Goal: Information Seeking & Learning: Learn about a topic

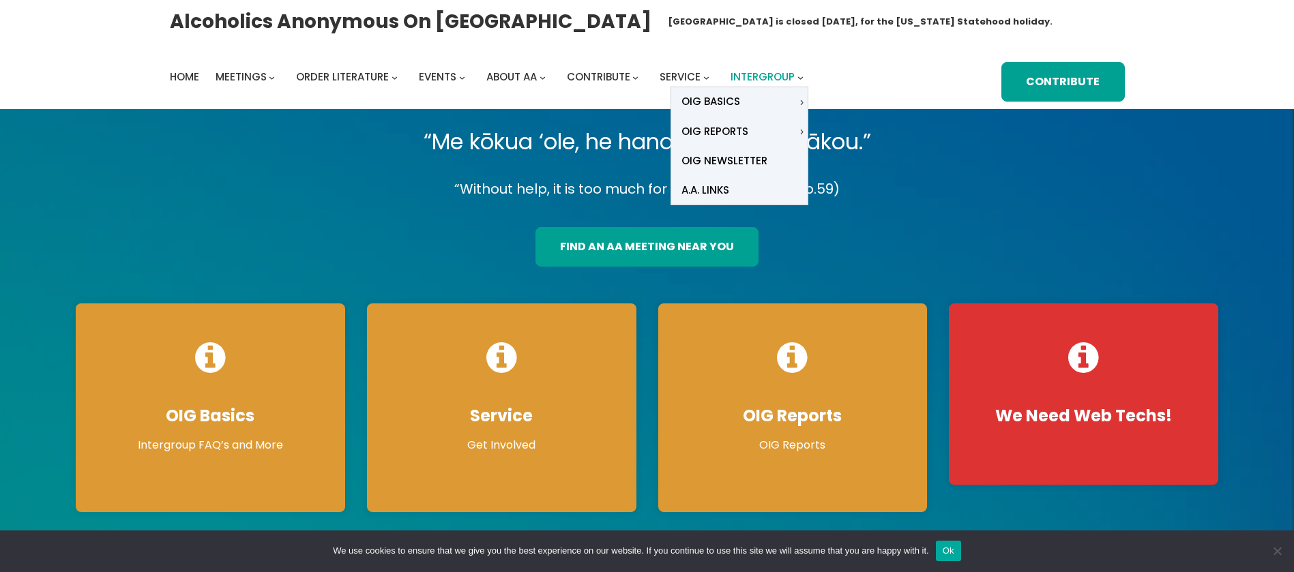
click at [770, 78] on span "Intergroup" at bounding box center [763, 77] width 64 height 14
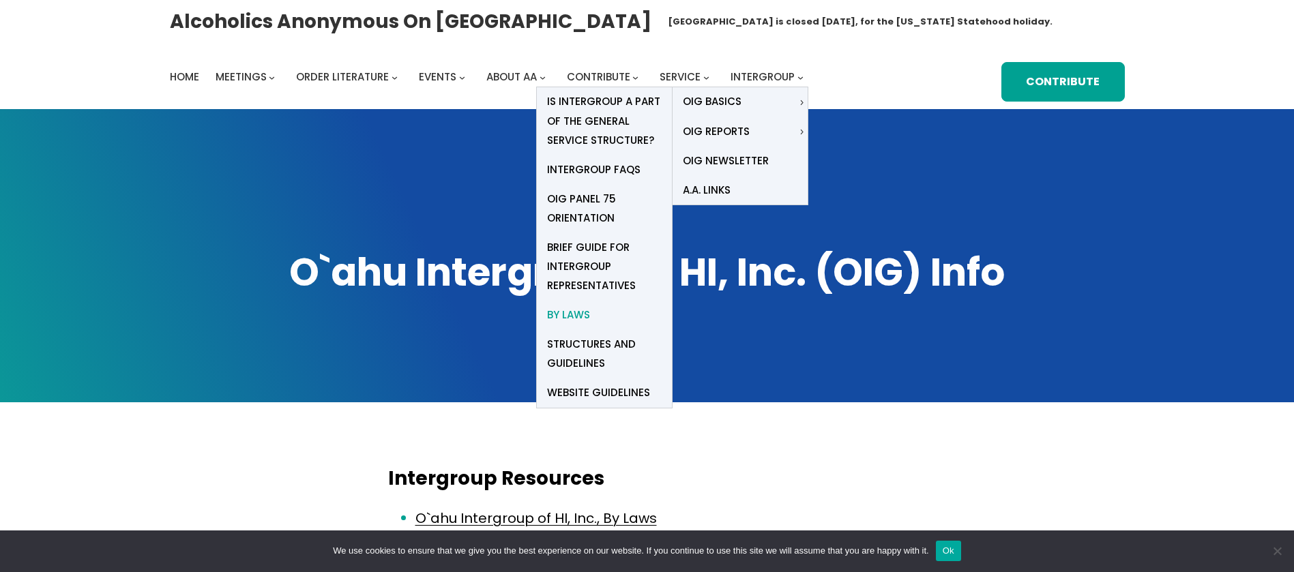
click at [568, 314] on span "By Laws" at bounding box center [568, 315] width 43 height 19
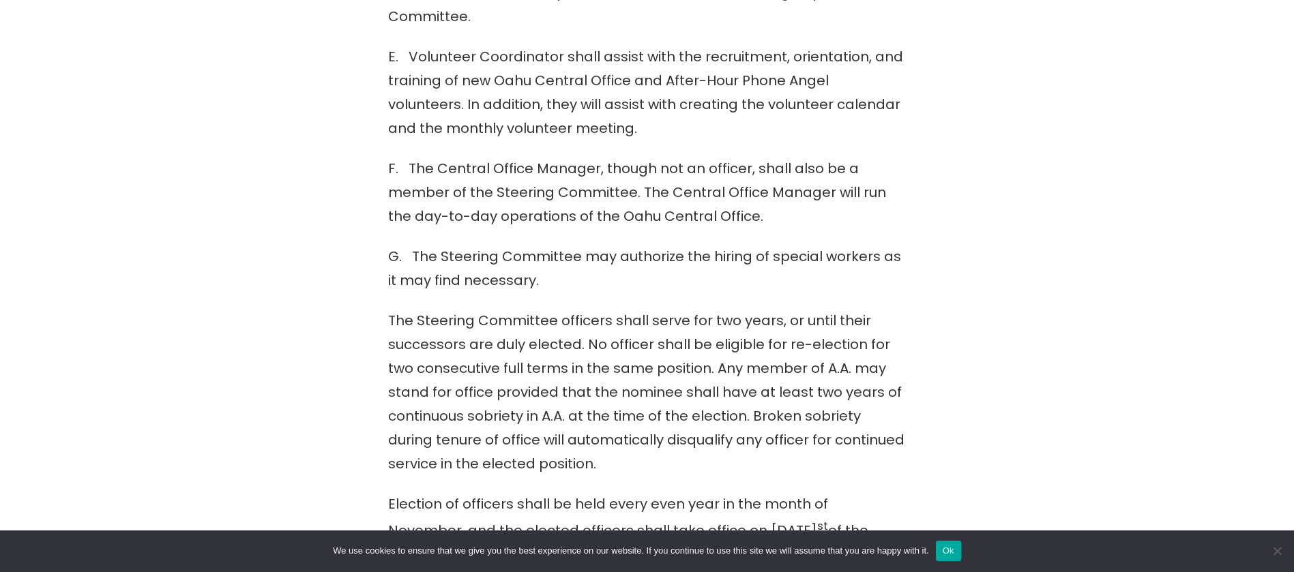
scroll to position [2456, 0]
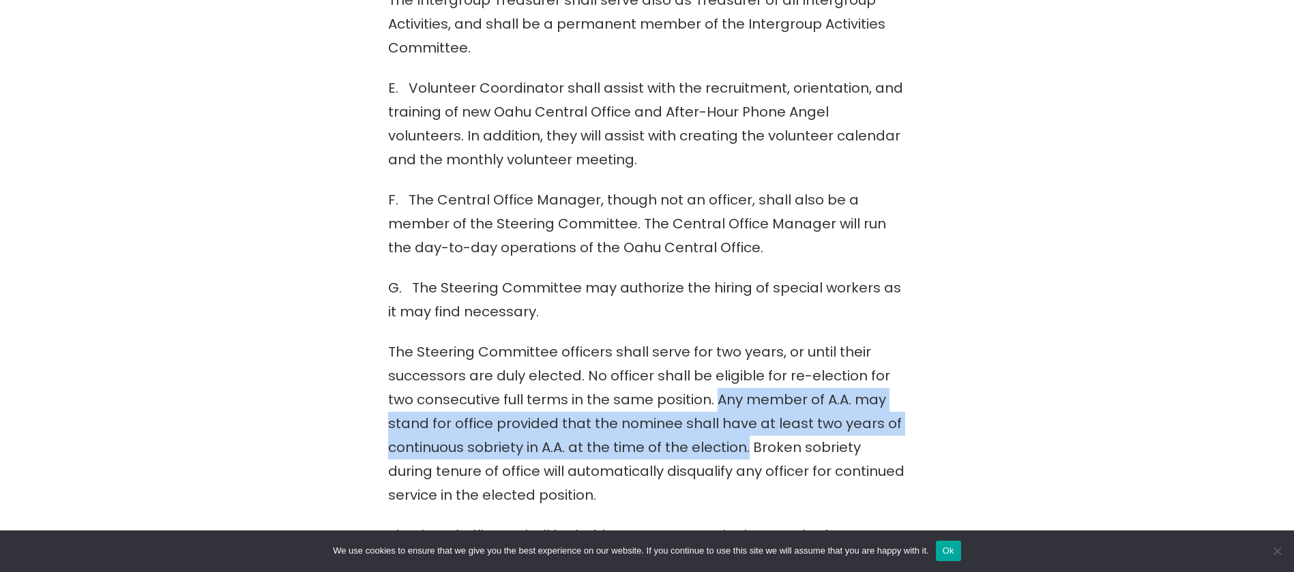
drag, startPoint x: 717, startPoint y: 328, endPoint x: 748, endPoint y: 388, distance: 66.8
click at [748, 388] on p "The Steering Committee officers shall serve for two years, or until their succe…" at bounding box center [647, 423] width 519 height 167
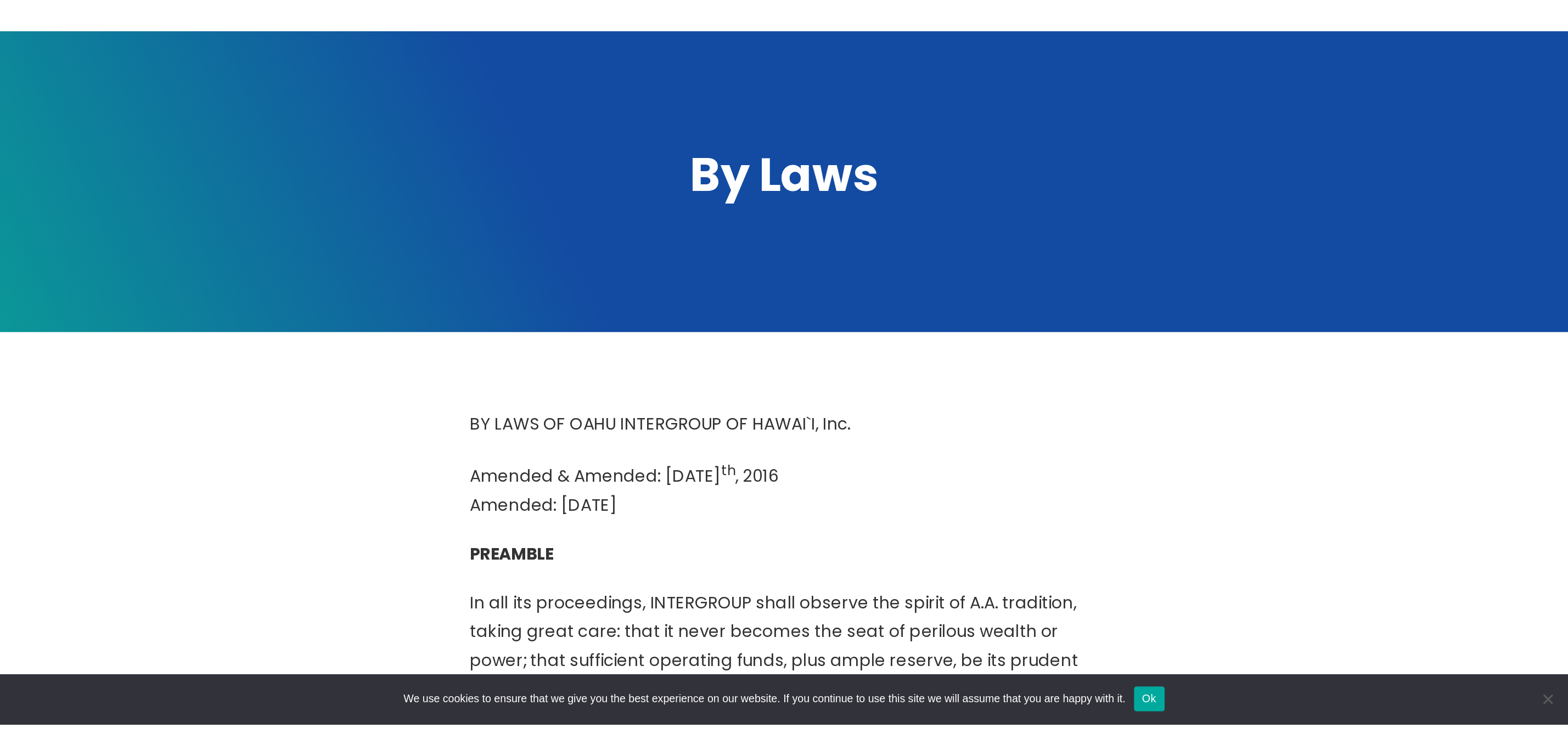
scroll to position [0, 0]
